Goal: Information Seeking & Learning: Check status

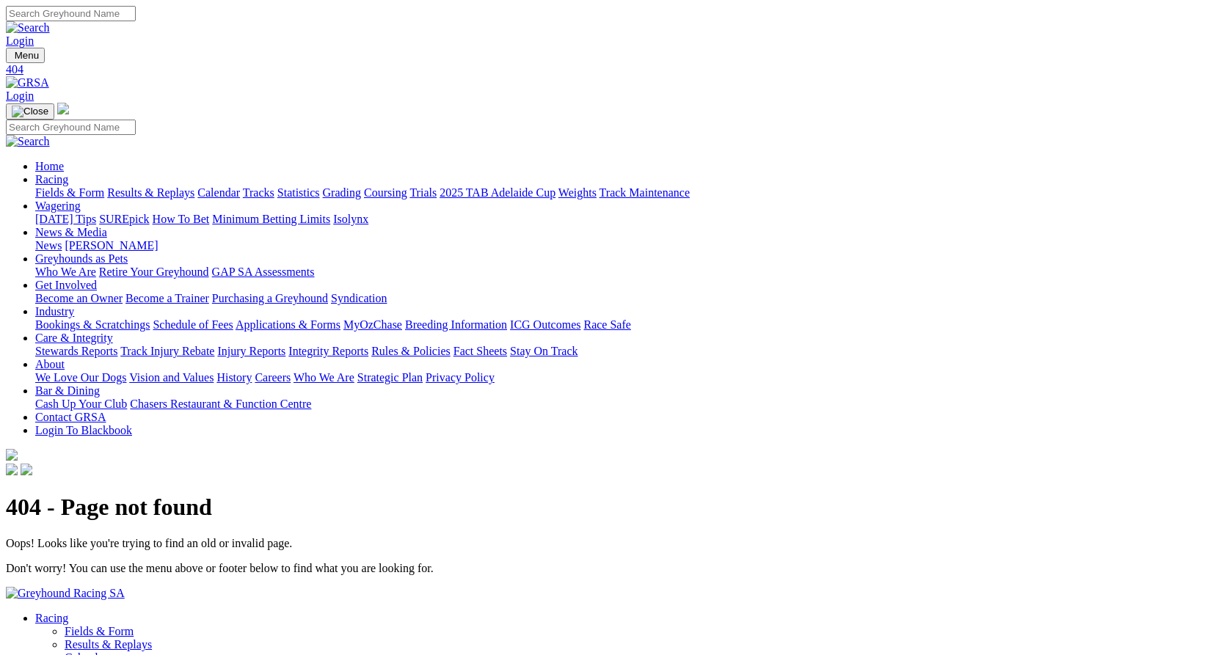
click at [68, 173] on link "Racing" at bounding box center [51, 179] width 33 height 12
click at [158, 186] on link "Results & Replays" at bounding box center [150, 192] width 87 height 12
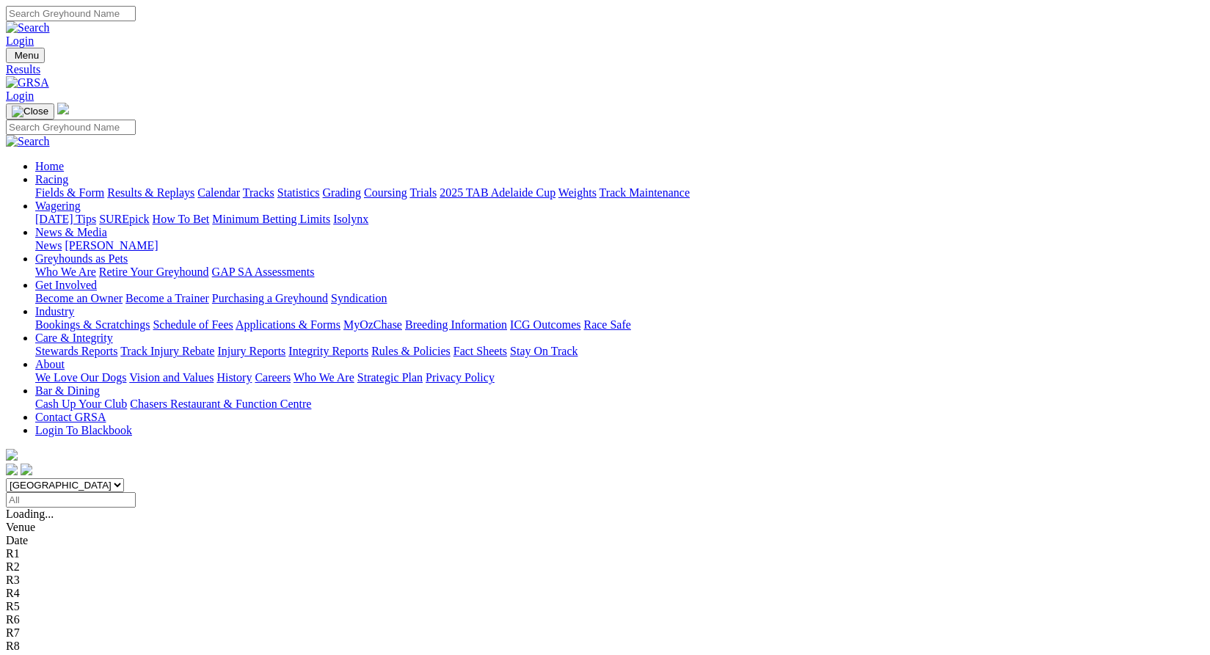
click at [124, 478] on select "South Australia New South Wales Northern Territory Queensland Tasmania Victoria…" at bounding box center [65, 485] width 118 height 14
select select "QLD"
click at [124, 478] on select "South Australia New South Wales Northern Territory Queensland Tasmania Victoria…" at bounding box center [65, 485] width 118 height 14
click at [136, 492] on input "Select date" at bounding box center [71, 499] width 130 height 15
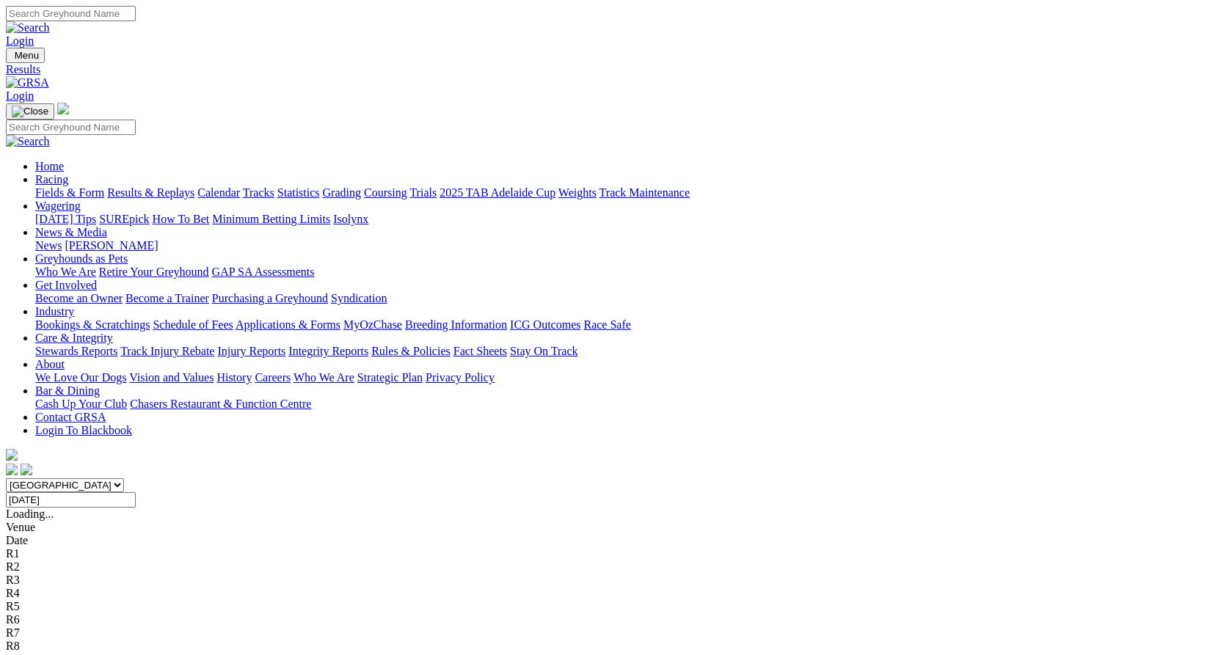
click at [136, 492] on input "Wednesday, 13 Aug 2025" at bounding box center [71, 499] width 130 height 15
click at [136, 492] on input "Wednesday, 20 Aug 2025" at bounding box center [71, 499] width 130 height 15
click at [136, 492] on input "Friday, 1 Aug 2025" at bounding box center [71, 499] width 130 height 15
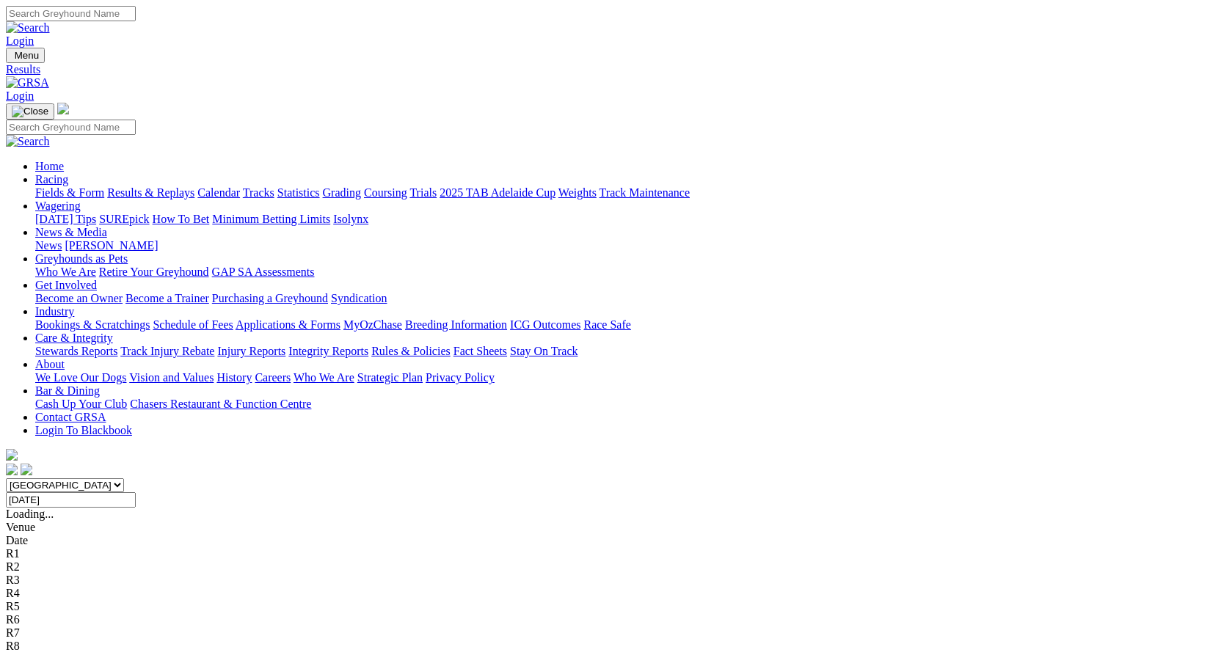
click at [136, 492] on input "Friday, 15 Aug 2025" at bounding box center [71, 499] width 130 height 15
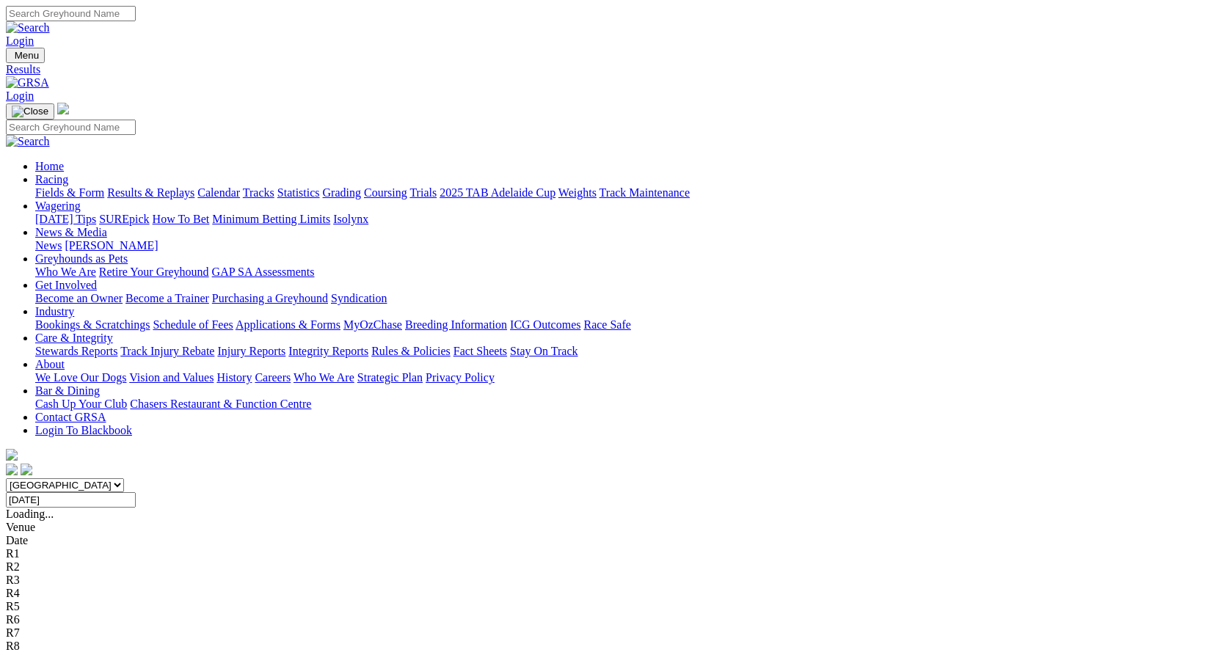
click at [136, 492] on input "Wednesday, 14 May 2025" at bounding box center [71, 499] width 130 height 15
click at [136, 492] on input "Wednesday, 11 Jun 2025" at bounding box center [71, 499] width 130 height 15
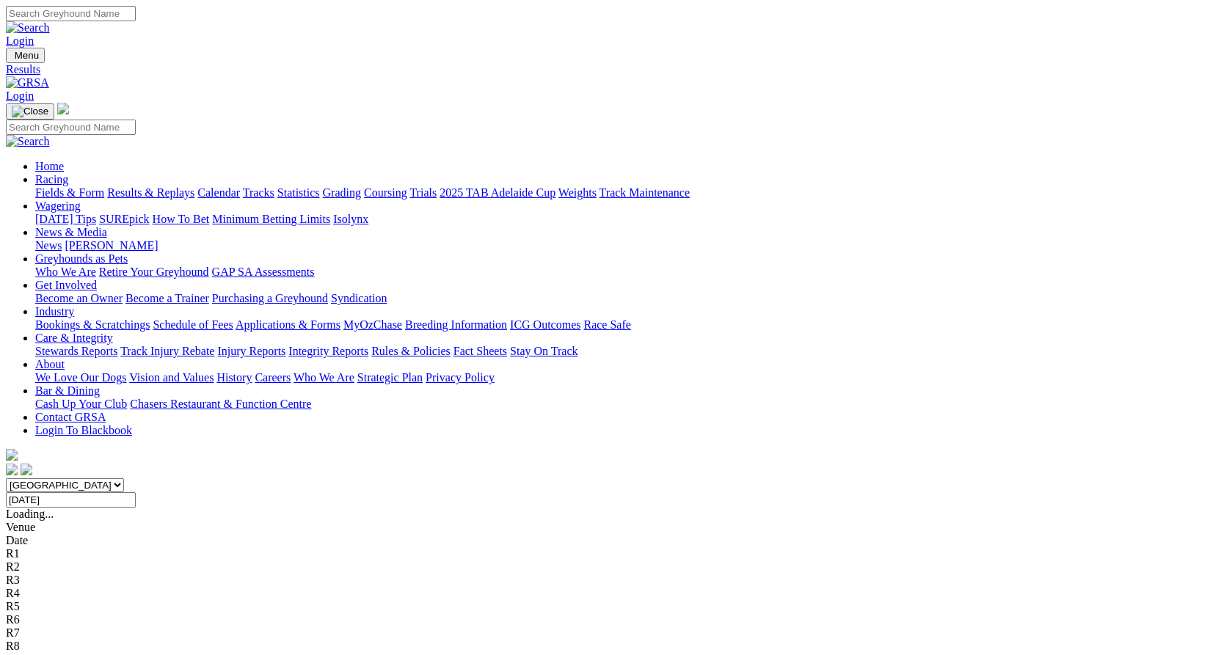
type input "Wednesday, 23 Jul 2025"
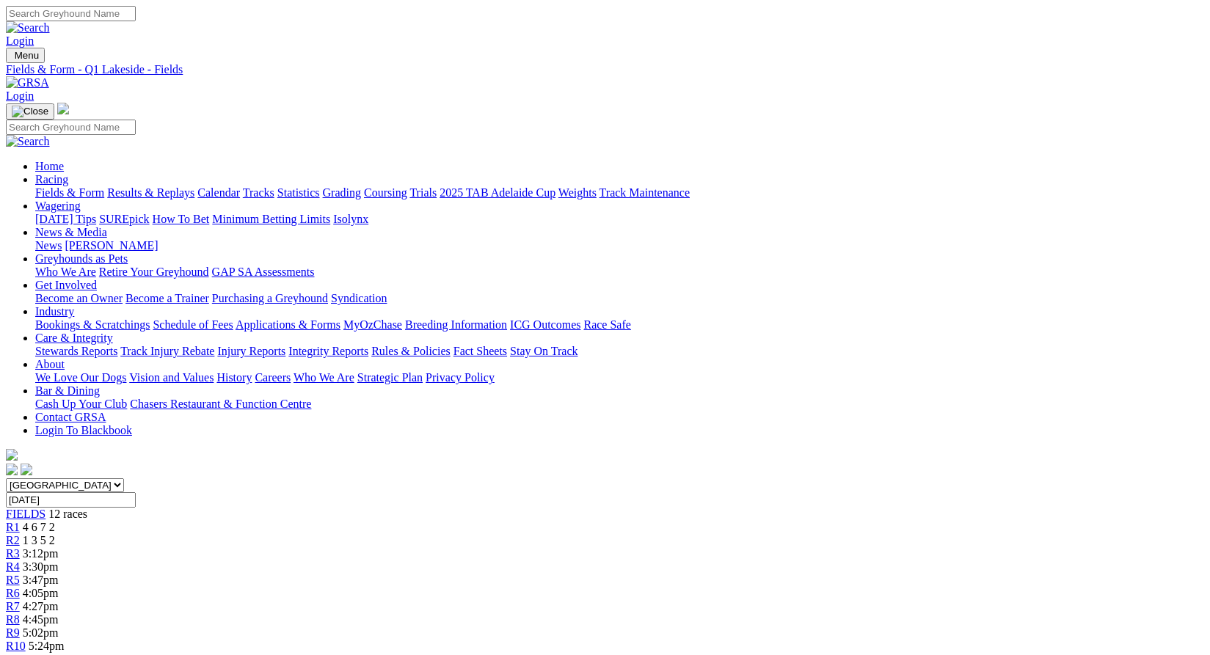
click at [194, 186] on link "Results & Replays" at bounding box center [150, 192] width 87 height 12
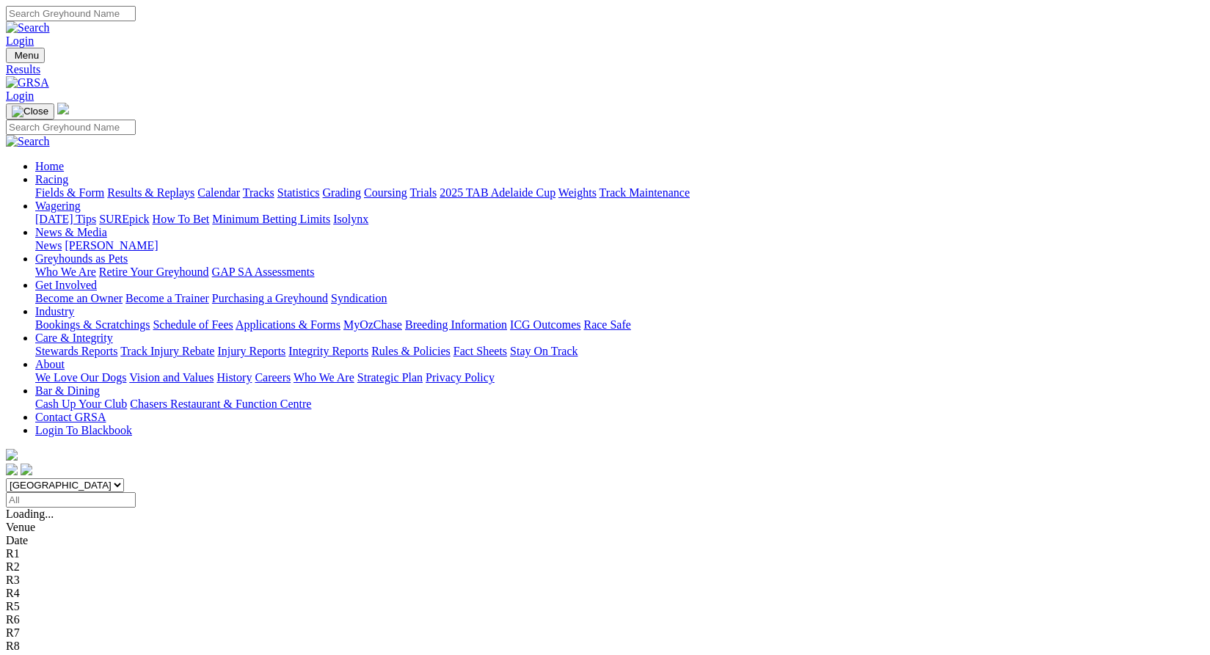
click at [124, 478] on select "South Australia New South Wales Northern Territory Queensland Tasmania Victoria…" at bounding box center [65, 485] width 118 height 14
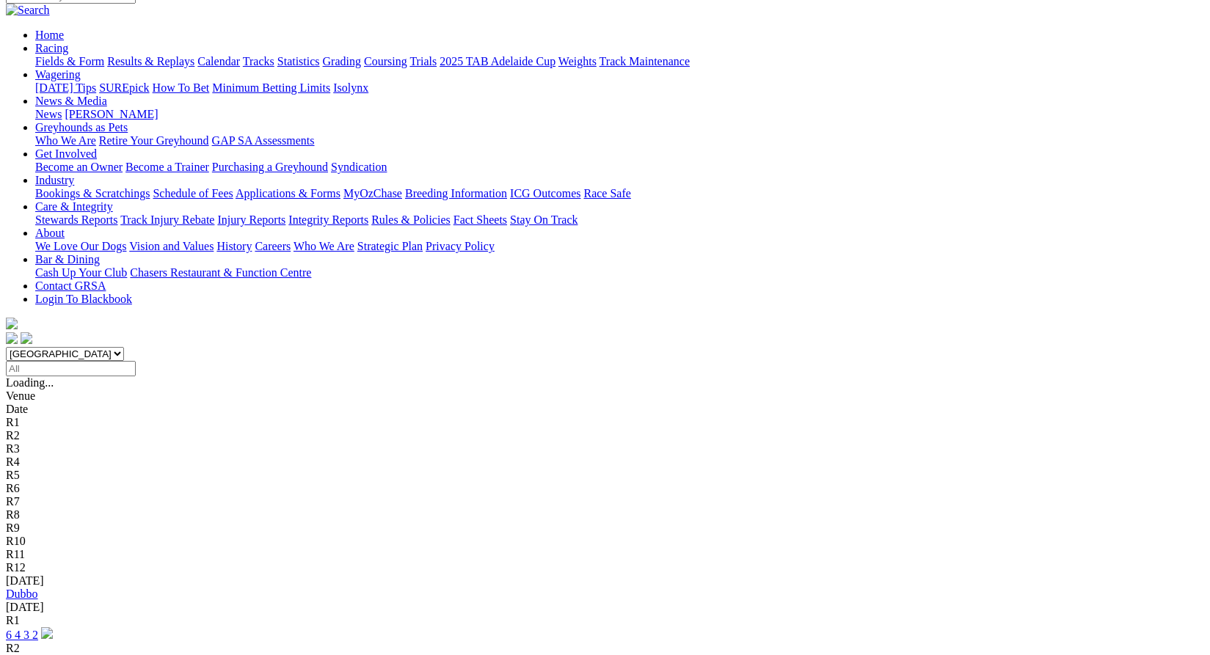
scroll to position [147, 0]
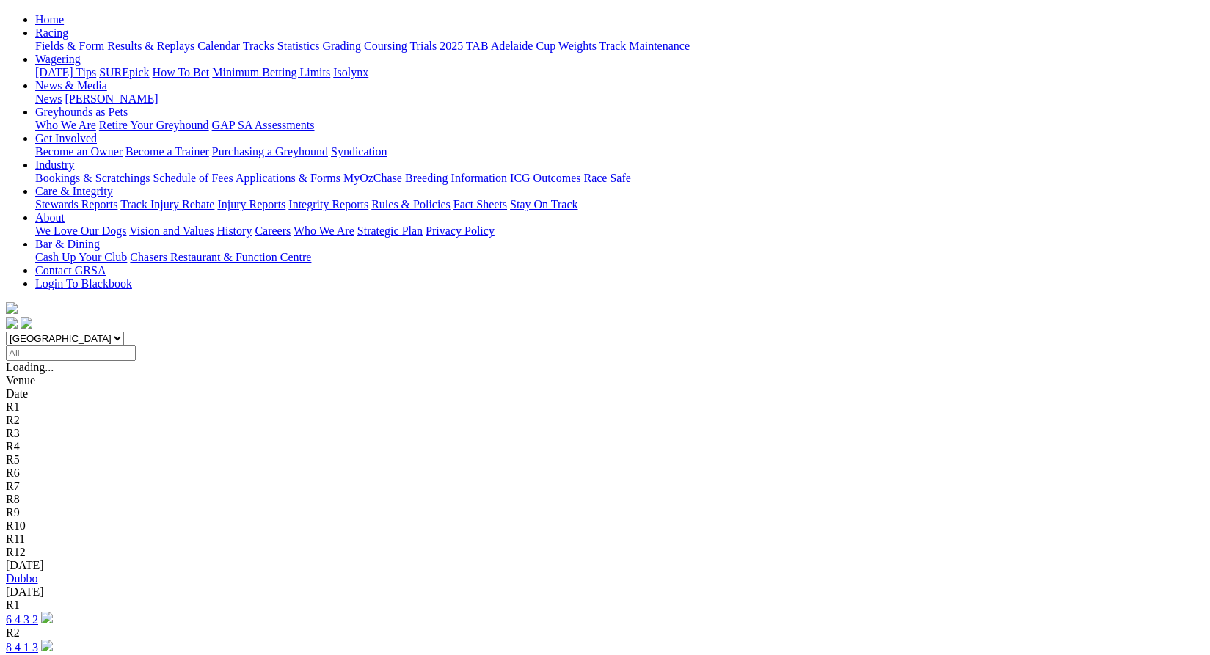
click at [124, 332] on select "South Australia New South Wales Northern Territory Queensland Tasmania Victoria…" at bounding box center [65, 339] width 118 height 14
select select "VIC"
click at [124, 332] on select "South Australia New South Wales Northern Territory Queensland Tasmania Victoria…" at bounding box center [65, 339] width 118 height 14
